Goal: Transaction & Acquisition: Purchase product/service

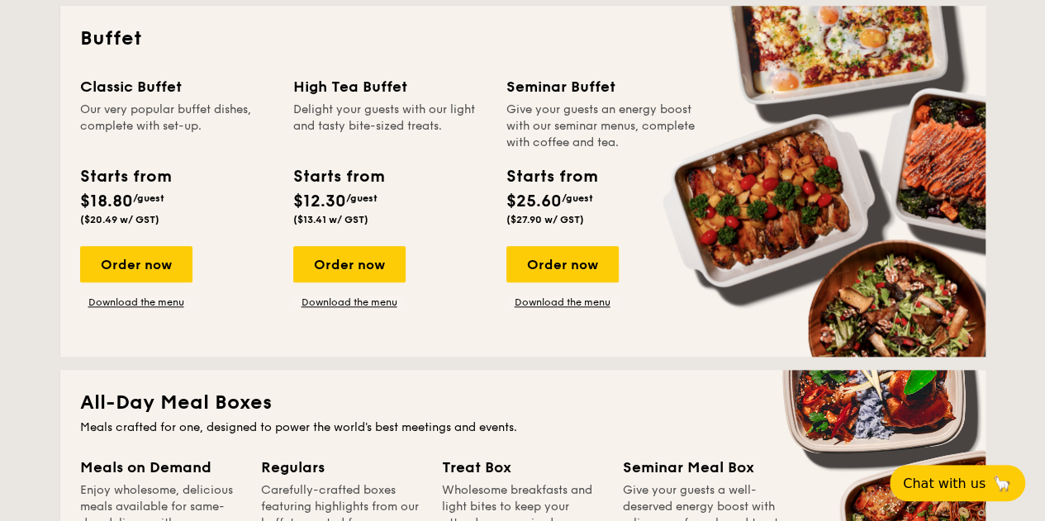
scroll to position [1074, 0]
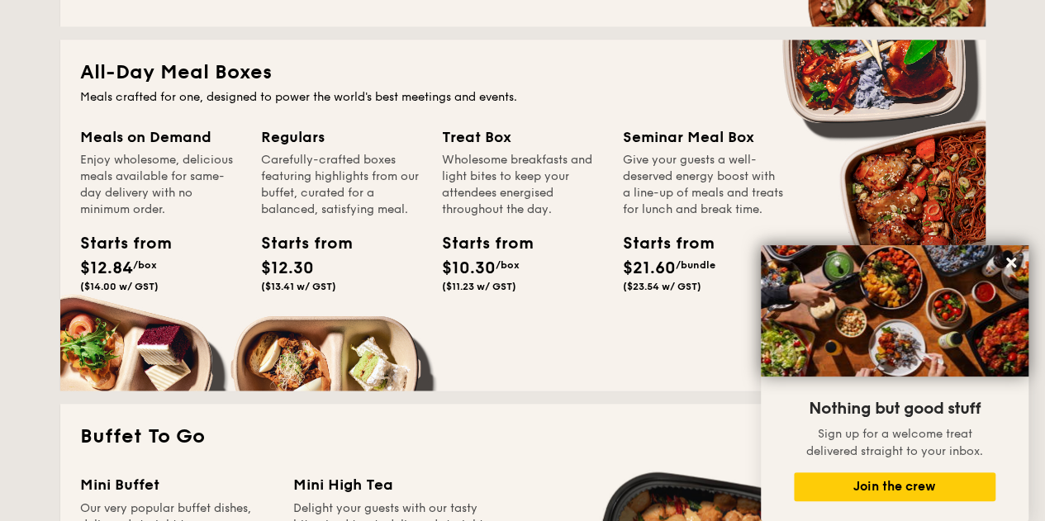
click at [226, 87] on div "All-Day Meal Boxes Meals crafted for one, designed to power the world's best me…" at bounding box center [522, 215] width 925 height 351
click at [318, 240] on div "Starts from" at bounding box center [298, 243] width 74 height 25
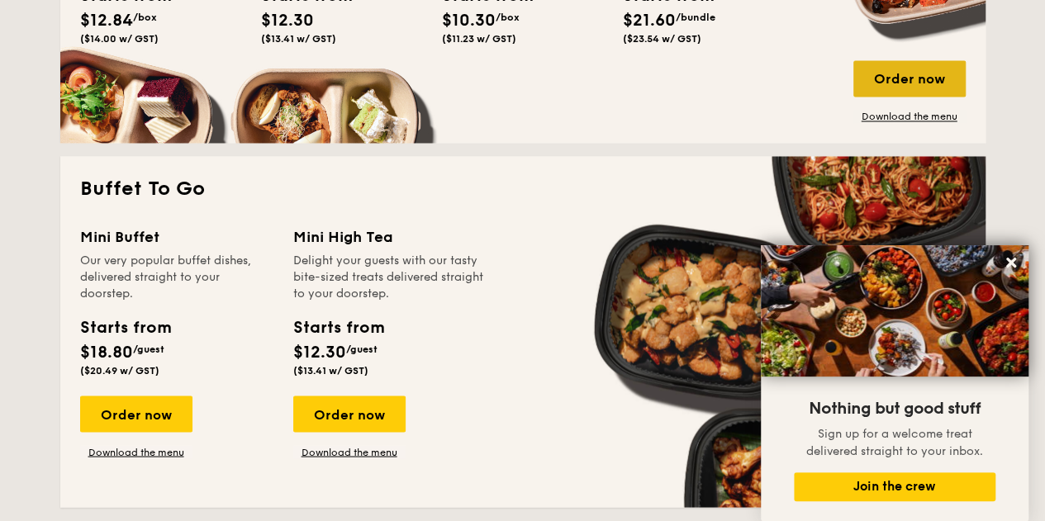
click at [914, 82] on div "Order now" at bounding box center [910, 78] width 112 height 36
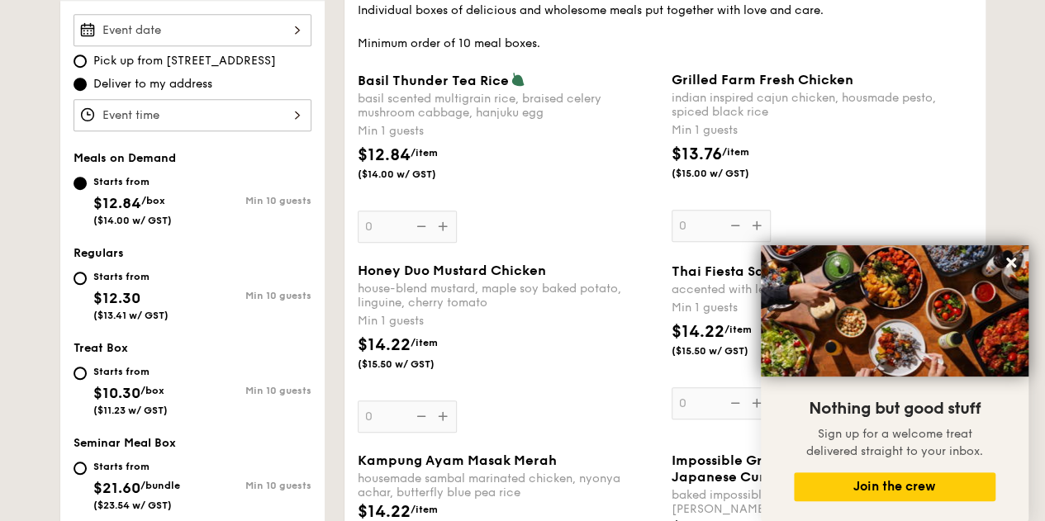
scroll to position [413, 0]
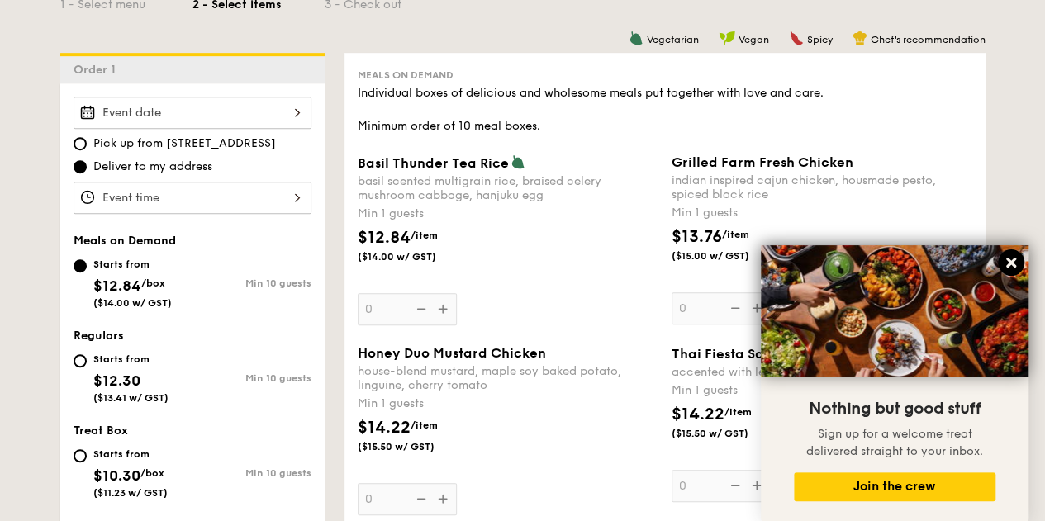
click at [1013, 260] on icon at bounding box center [1011, 263] width 10 height 10
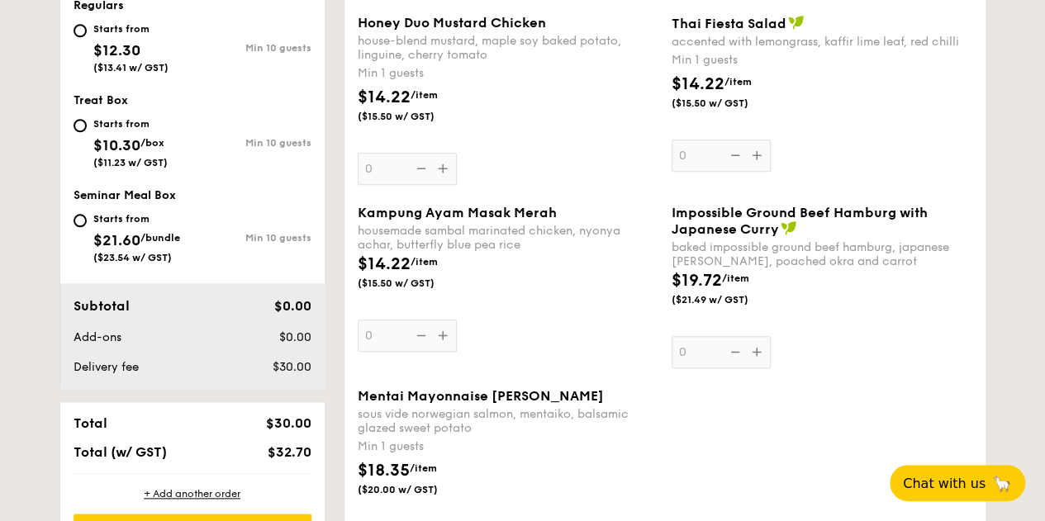
scroll to position [826, 0]
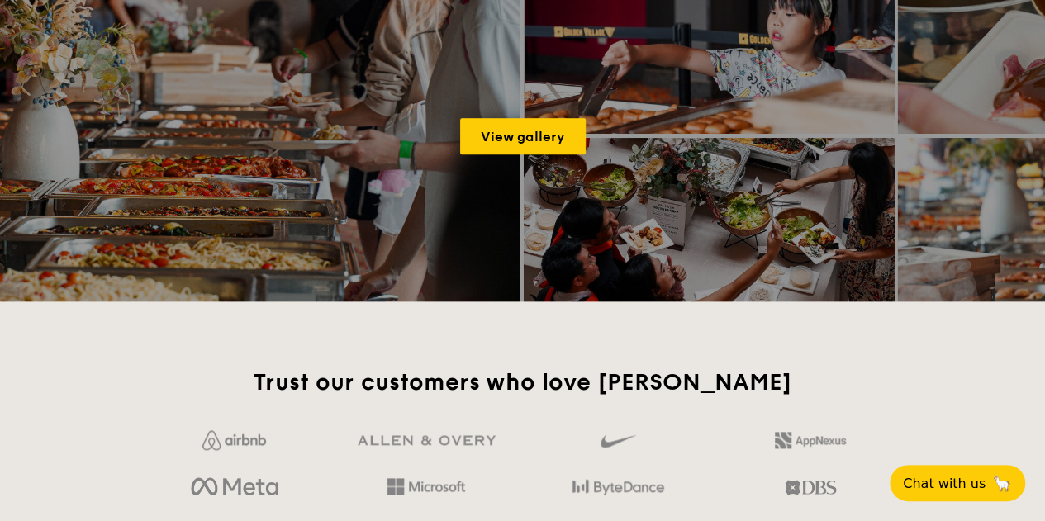
scroll to position [3128, 0]
